Goal: Communication & Community: Share content

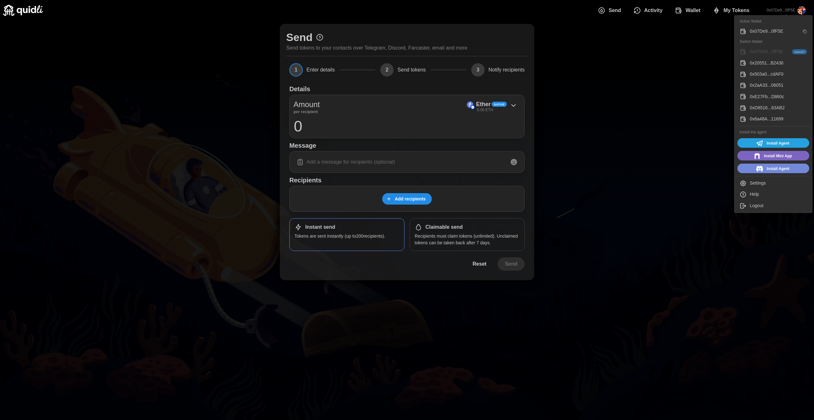
click at [768, 77] on div "0x503a0...cdAF0" at bounding box center [777, 74] width 57 height 7
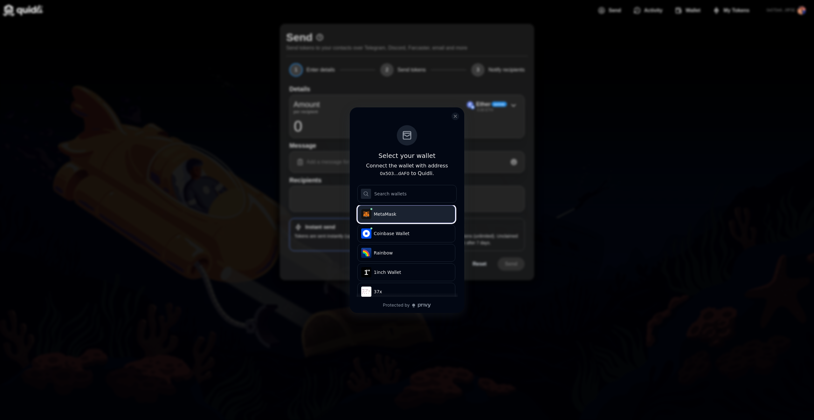
click at [437, 216] on span "MetaMask" at bounding box center [411, 214] width 75 height 6
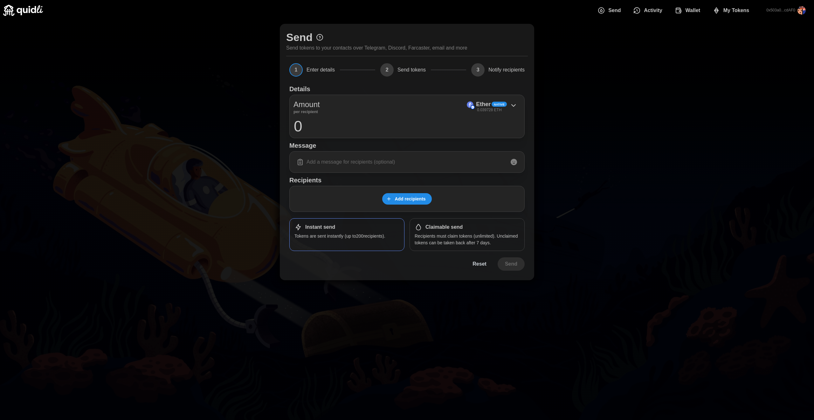
click at [740, 10] on span "My Tokens" at bounding box center [736, 10] width 26 height 13
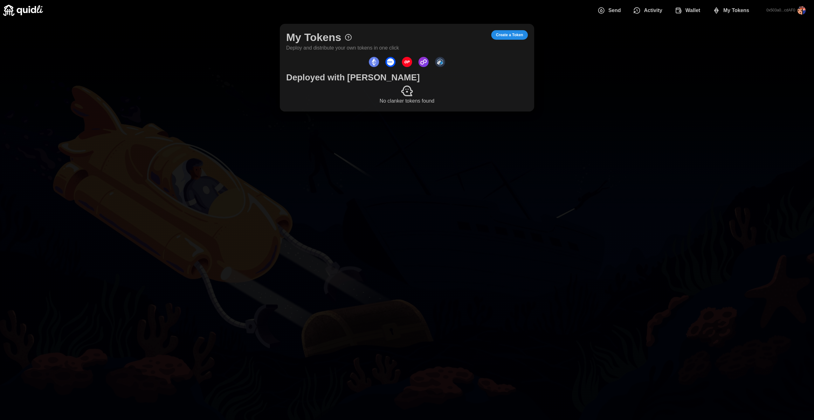
click at [610, 10] on span "Send" at bounding box center [614, 10] width 12 height 13
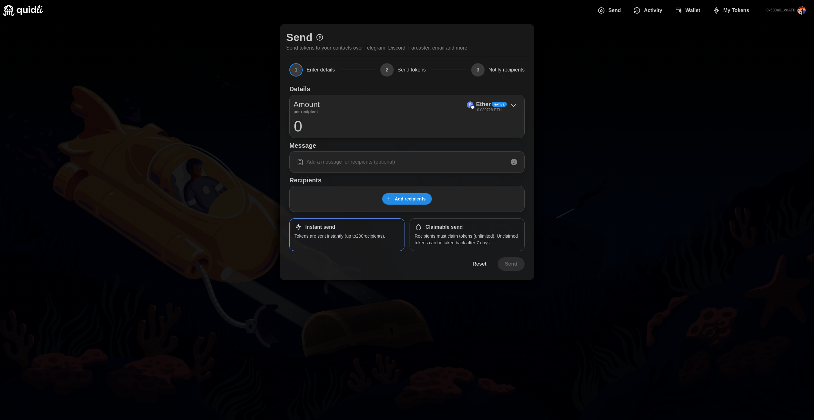
click at [409, 195] on span "Add recipients" at bounding box center [409, 199] width 31 height 11
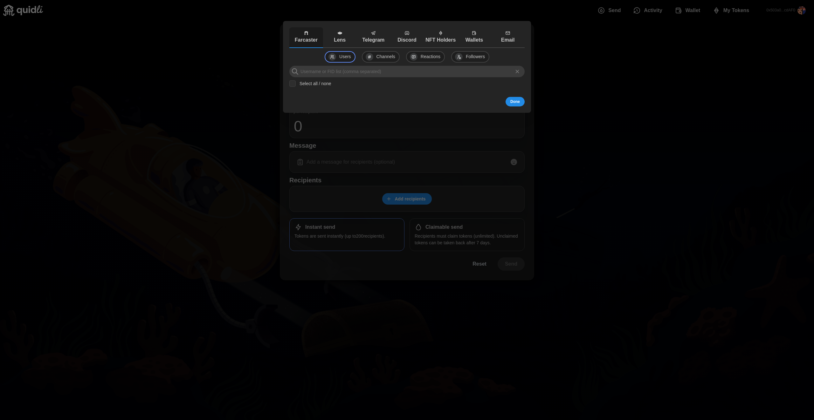
click at [368, 72] on input at bounding box center [406, 71] width 235 height 11
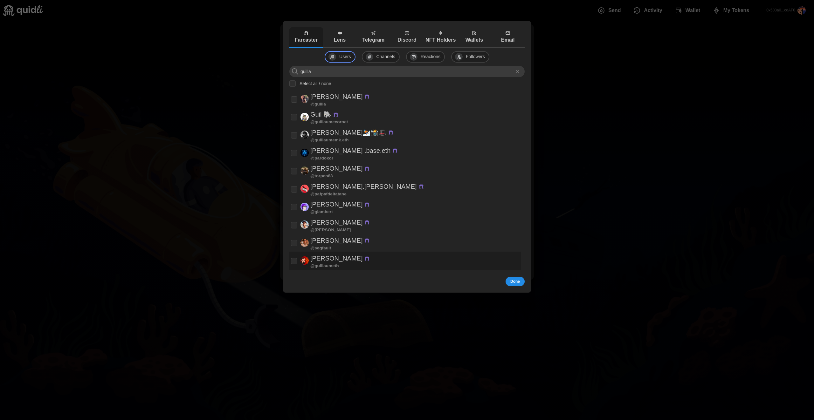
type input "guilla"
click at [331, 260] on p "[PERSON_NAME]" at bounding box center [336, 258] width 52 height 10
checkbox input "true"
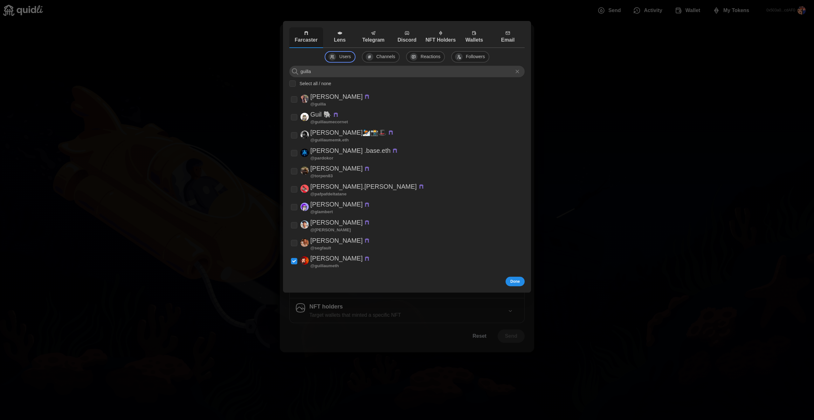
click at [519, 280] on span "Done" at bounding box center [515, 281] width 10 height 9
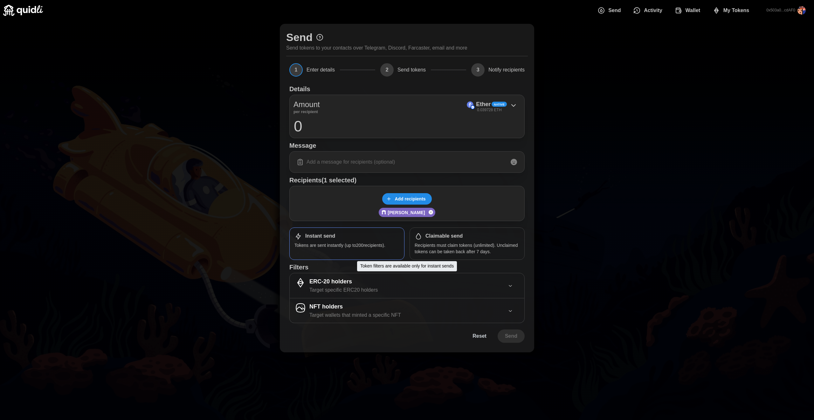
click at [404, 290] on div "ERC-20 holders Target specific ERC20 holders" at bounding box center [401, 285] width 213 height 17
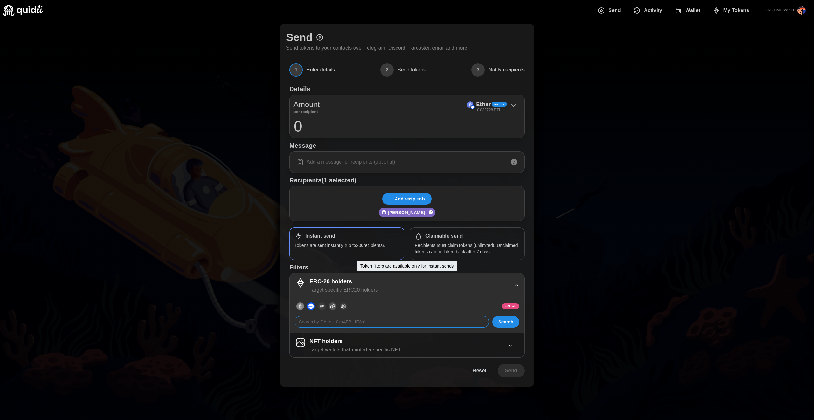
click at [354, 323] on input at bounding box center [392, 321] width 194 height 11
click at [432, 344] on div "NFT holders Target wallets that minted a specific NFT" at bounding box center [401, 345] width 213 height 17
